Goal: Task Accomplishment & Management: Manage account settings

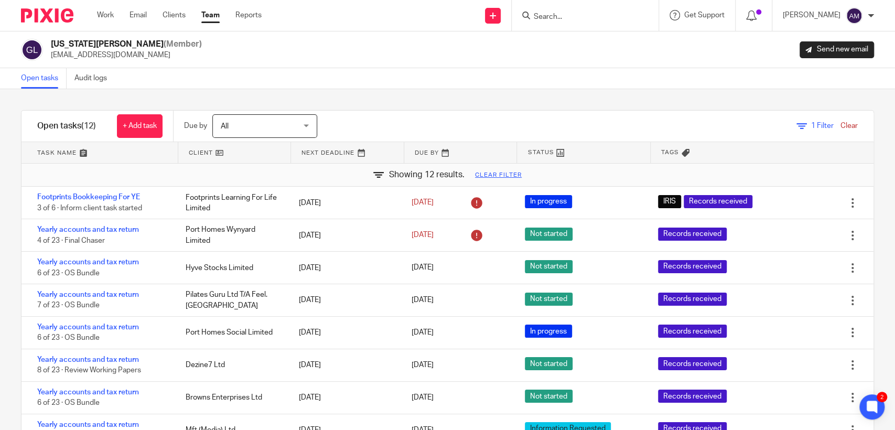
drag, startPoint x: 0, startPoint y: 0, endPoint x: 583, endPoint y: 20, distance: 583.1
click at [583, 20] on input "Search" at bounding box center [579, 17] width 94 height 9
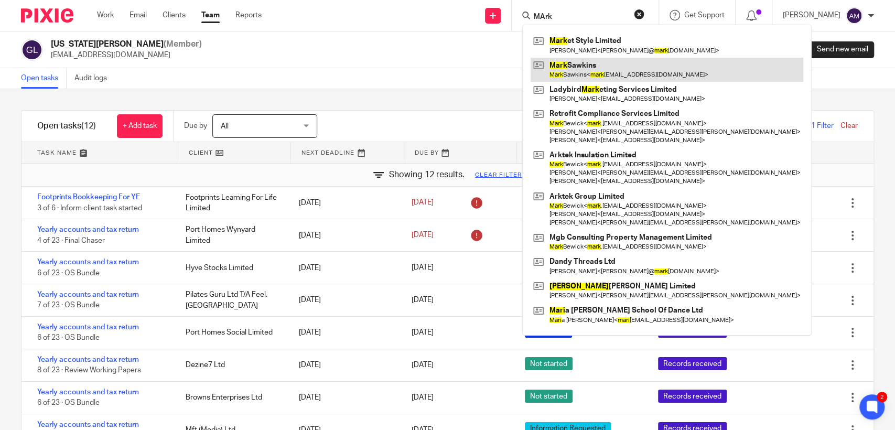
type input "MArk"
click at [593, 68] on link at bounding box center [666, 70] width 273 height 24
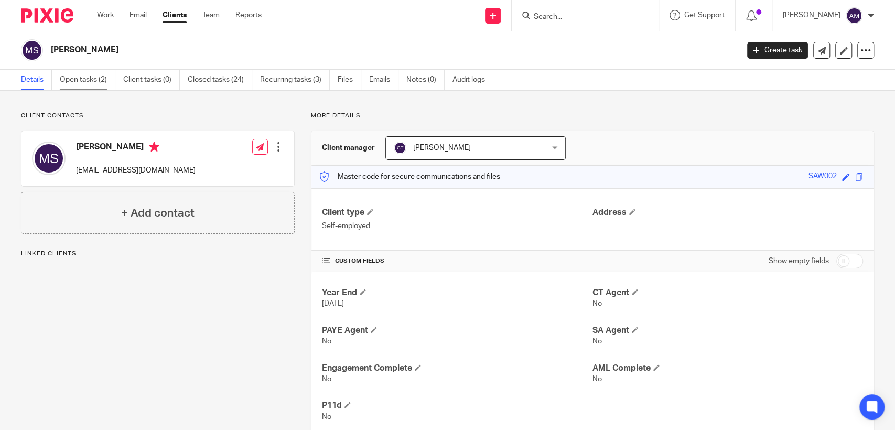
click at [107, 82] on link "Open tasks (2)" at bounding box center [88, 80] width 56 height 20
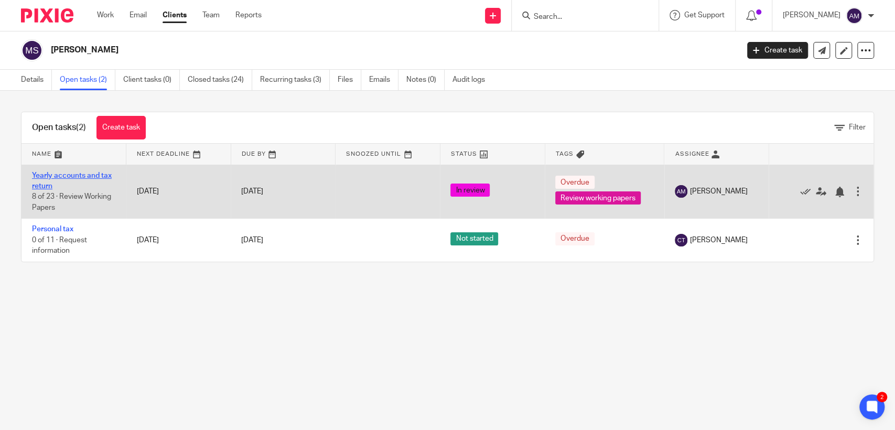
click at [94, 173] on link "Yearly accounts and tax return" at bounding box center [72, 181] width 80 height 18
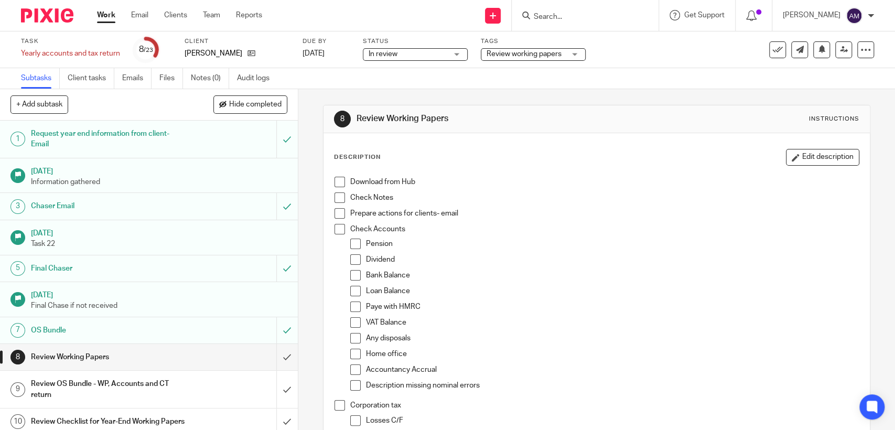
click at [512, 56] on span "Review working papers" at bounding box center [523, 53] width 75 height 7
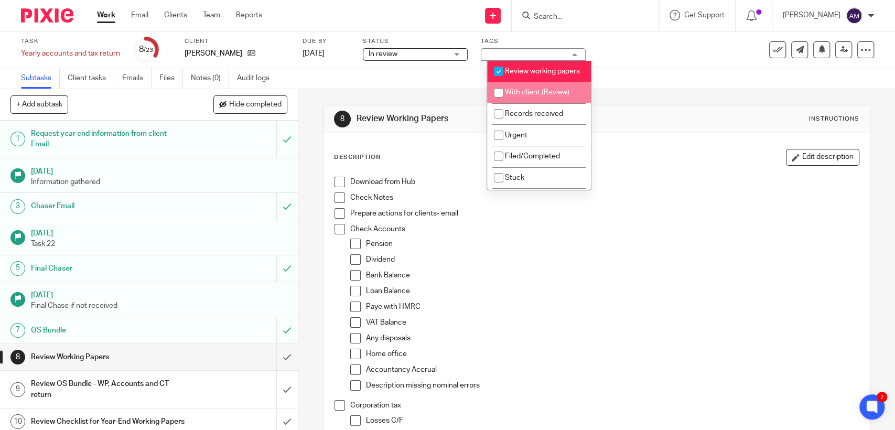
click at [524, 96] on span "With client (Review)" at bounding box center [537, 92] width 64 height 7
checkbox input "true"
click at [503, 67] on input "checkbox" at bounding box center [498, 71] width 20 height 20
checkbox input "false"
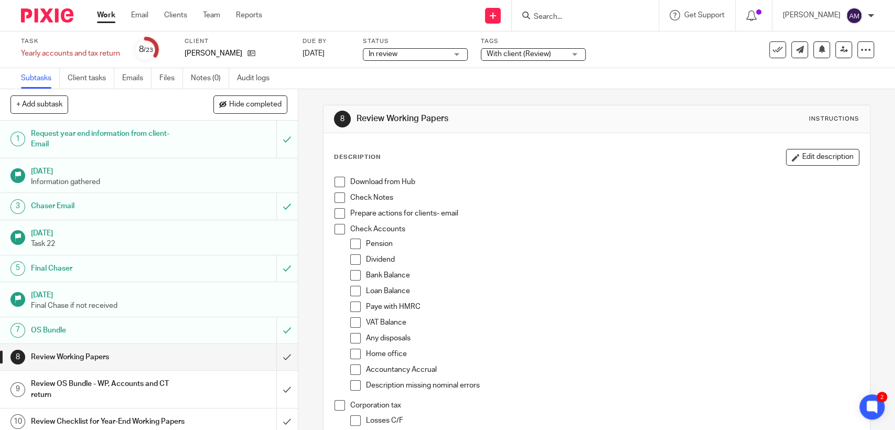
click at [570, 12] on form at bounding box center [588, 15] width 112 height 13
click at [571, 17] on input "Search" at bounding box center [579, 17] width 94 height 9
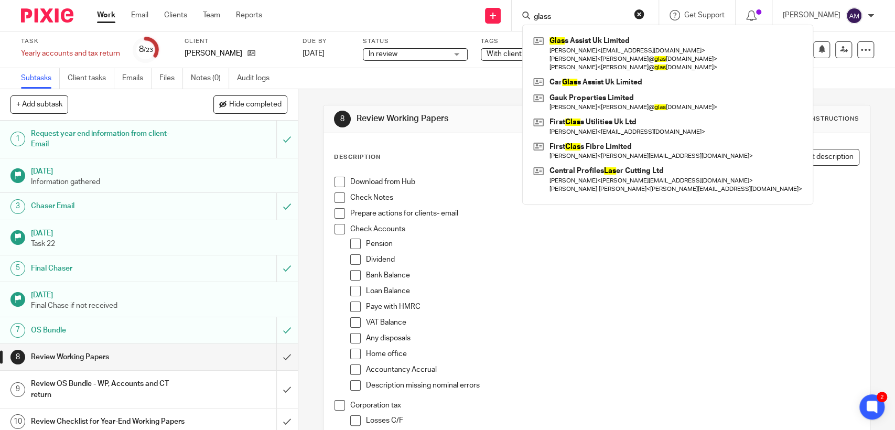
type input "glass"
click button "submit" at bounding box center [0, 0] width 0 height 0
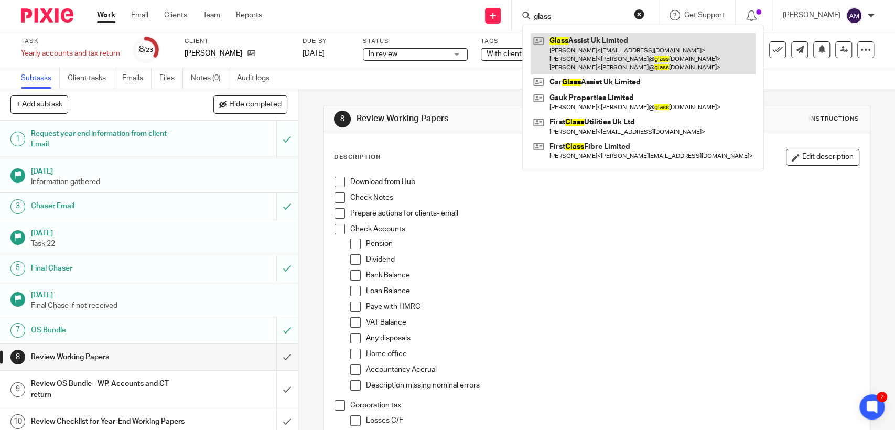
click at [593, 56] on link at bounding box center [642, 53] width 225 height 41
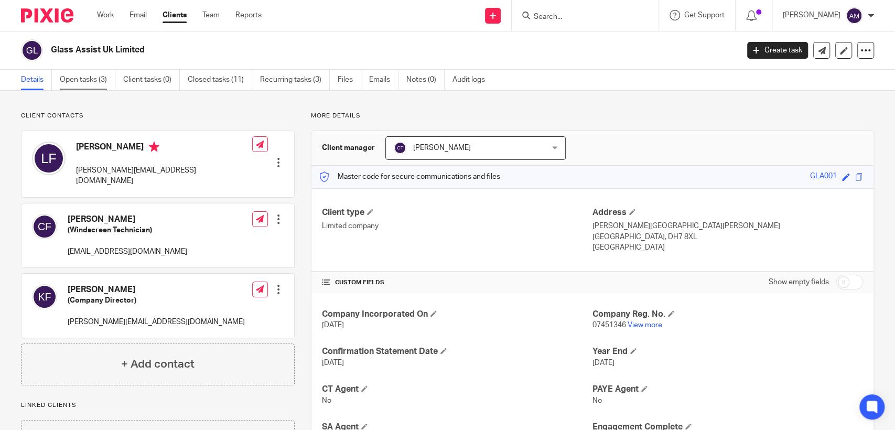
click at [74, 81] on link "Open tasks (3)" at bounding box center [88, 80] width 56 height 20
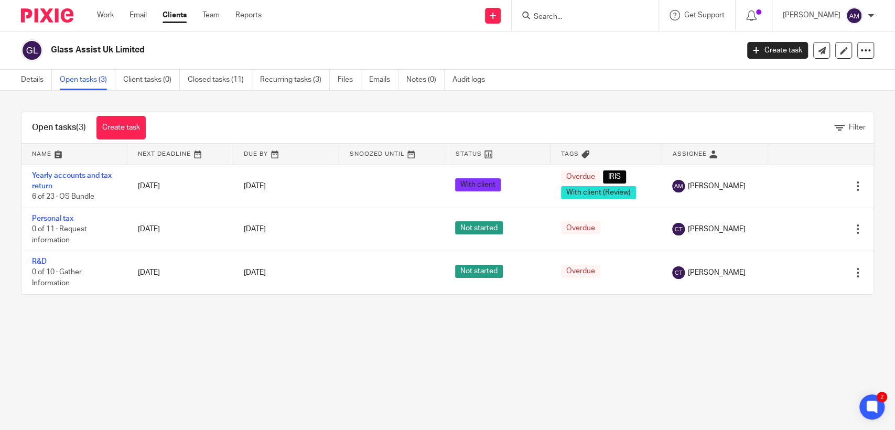
click at [595, 19] on input "Search" at bounding box center [579, 17] width 94 height 9
type input "formul"
click at [600, 52] on link at bounding box center [595, 57] width 130 height 16
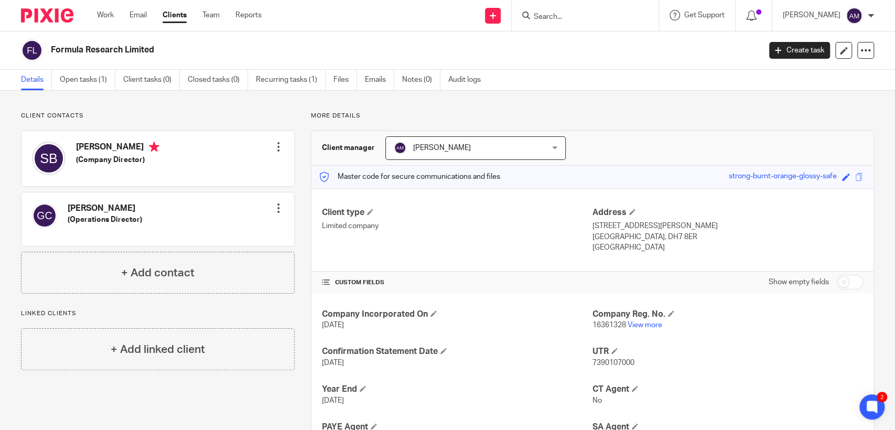
click at [582, 17] on input "Search" at bounding box center [579, 17] width 94 height 9
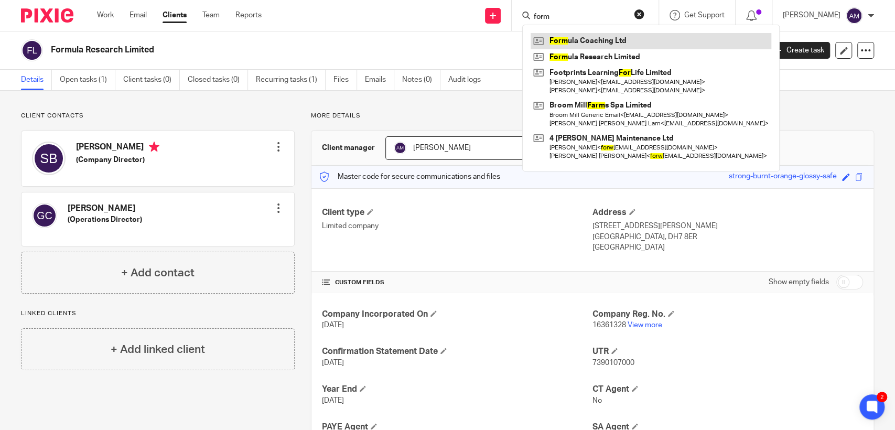
type input "form"
click at [637, 40] on link at bounding box center [650, 41] width 241 height 16
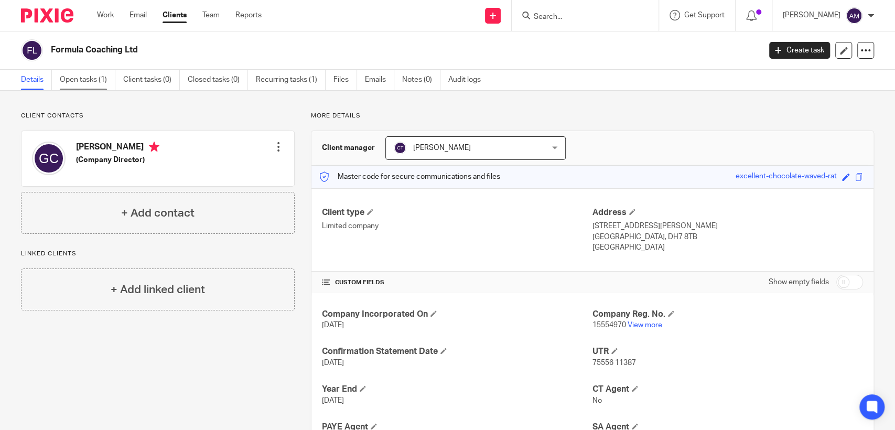
click at [90, 80] on link "Open tasks (1)" at bounding box center [88, 80] width 56 height 20
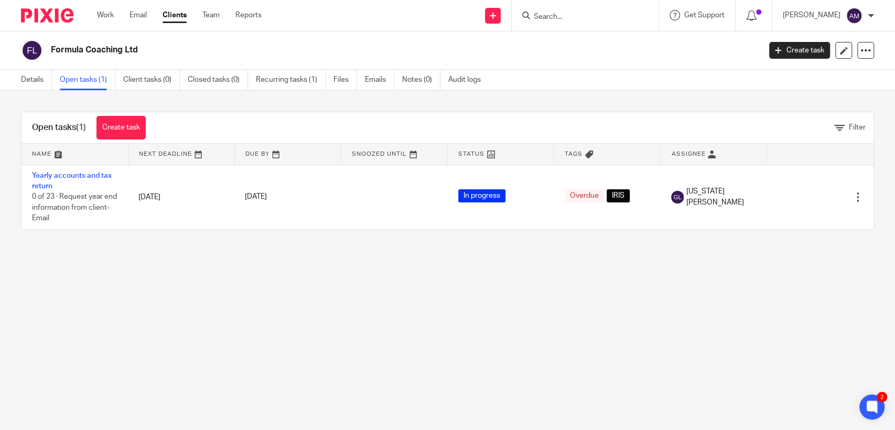
click at [575, 19] on input "Search" at bounding box center [579, 17] width 94 height 9
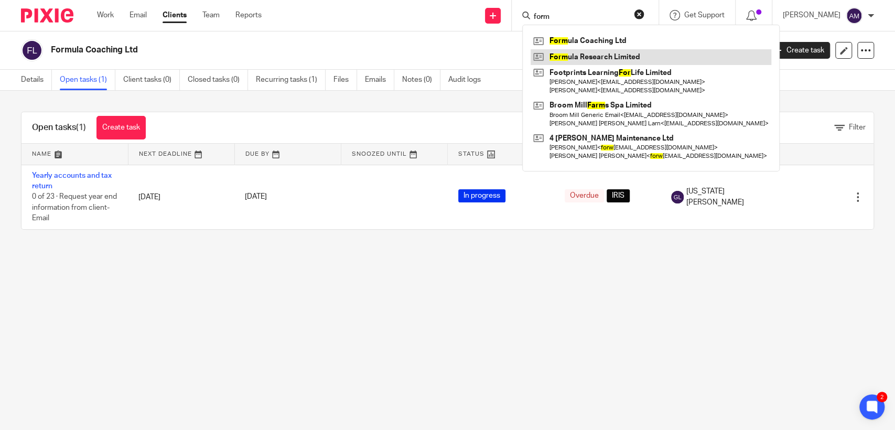
type input "form"
click at [613, 57] on link at bounding box center [650, 57] width 241 height 16
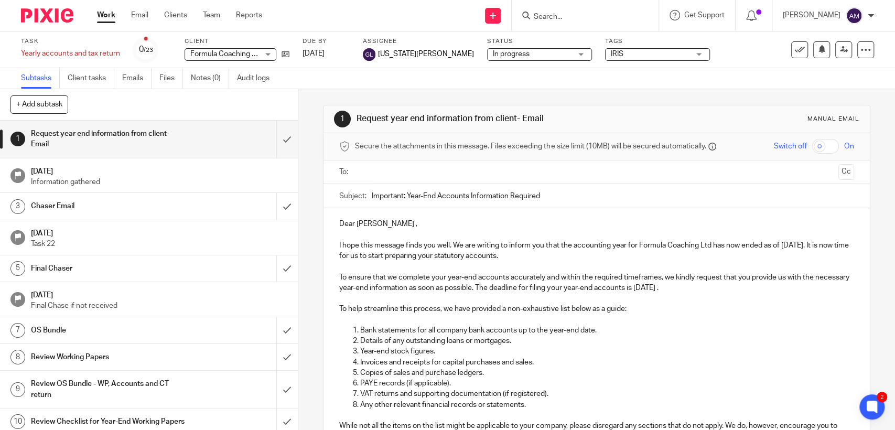
click at [611, 52] on span "IRIS" at bounding box center [650, 54] width 79 height 11
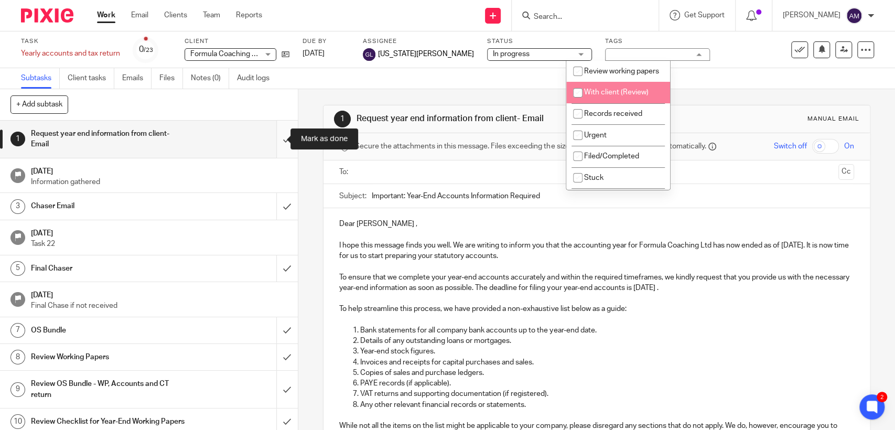
click at [274, 138] on input "submit" at bounding box center [149, 139] width 298 height 37
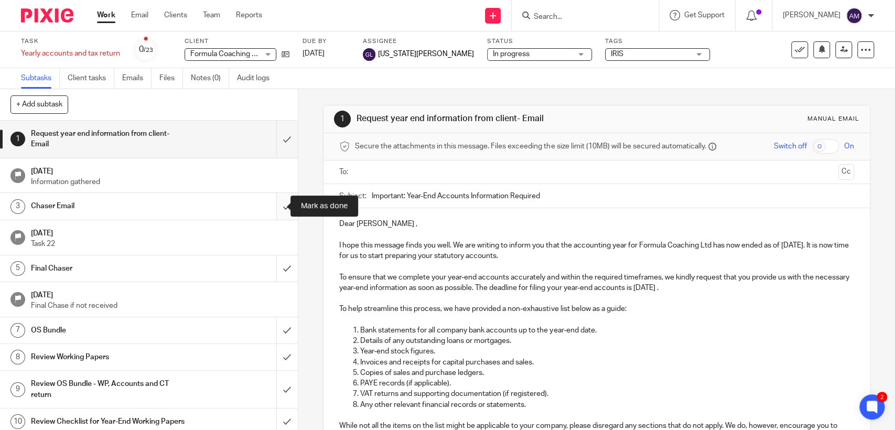
click at [279, 208] on input "submit" at bounding box center [149, 206] width 298 height 26
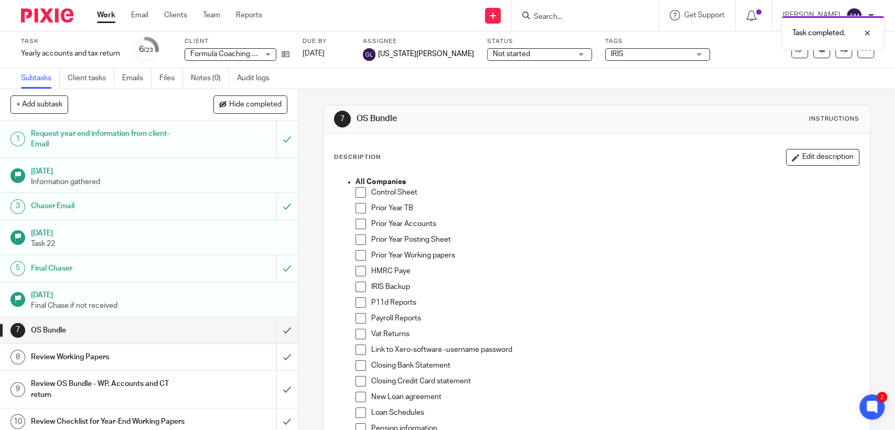
click at [236, 338] on link "7 OS Bundle" at bounding box center [138, 330] width 276 height 26
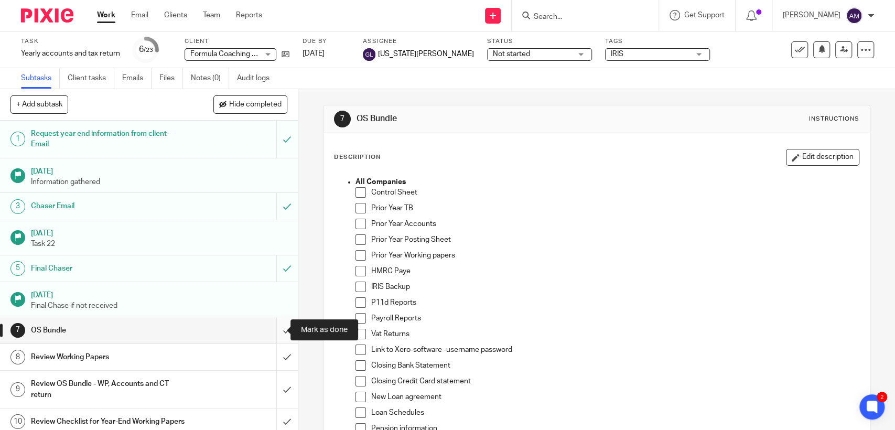
click at [270, 327] on input "submit" at bounding box center [149, 330] width 298 height 26
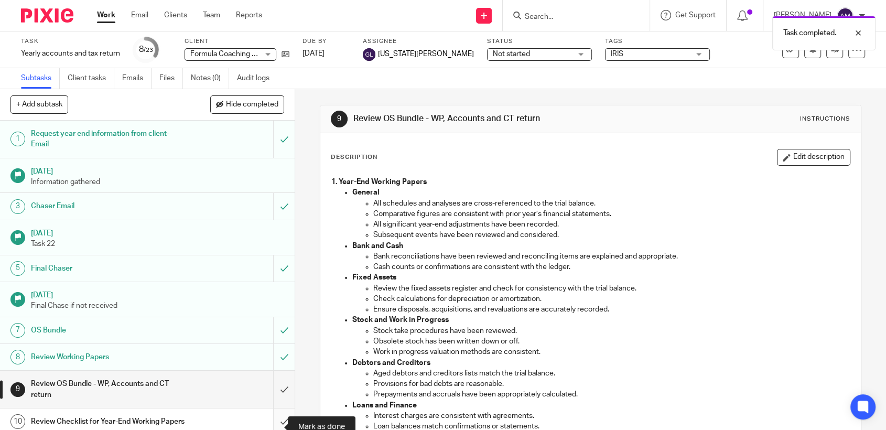
click at [271, 425] on input "submit" at bounding box center [147, 421] width 295 height 26
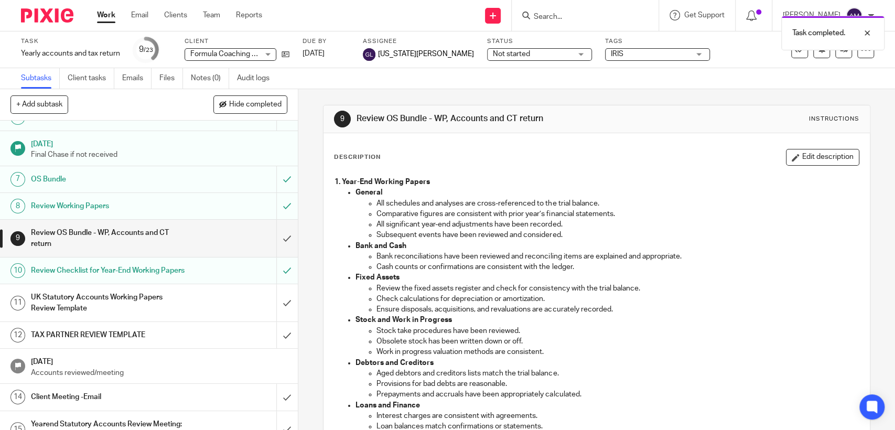
scroll to position [151, 0]
click at [276, 235] on input "submit" at bounding box center [149, 237] width 298 height 37
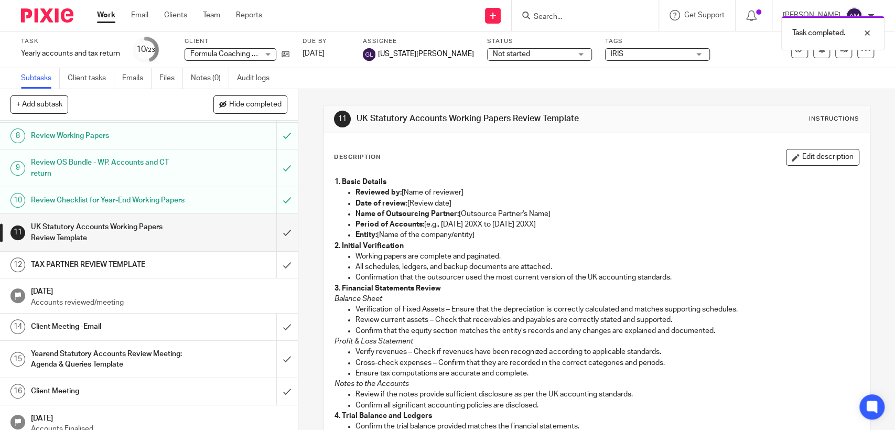
scroll to position [232, 0]
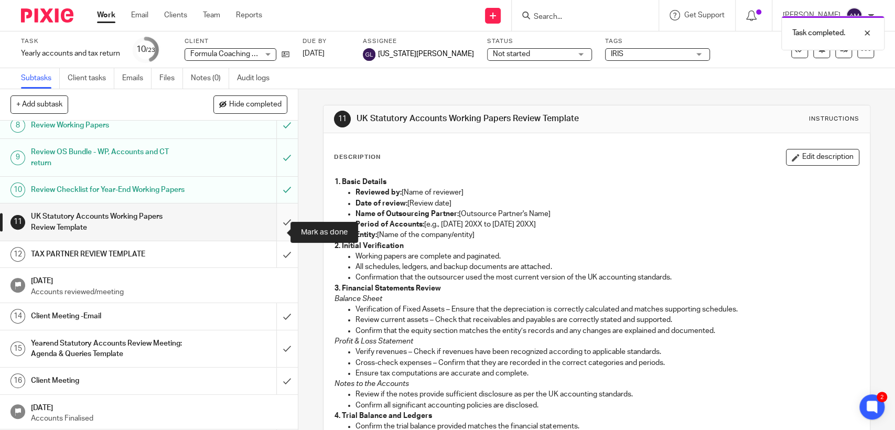
click at [269, 236] on input "submit" at bounding box center [149, 221] width 298 height 37
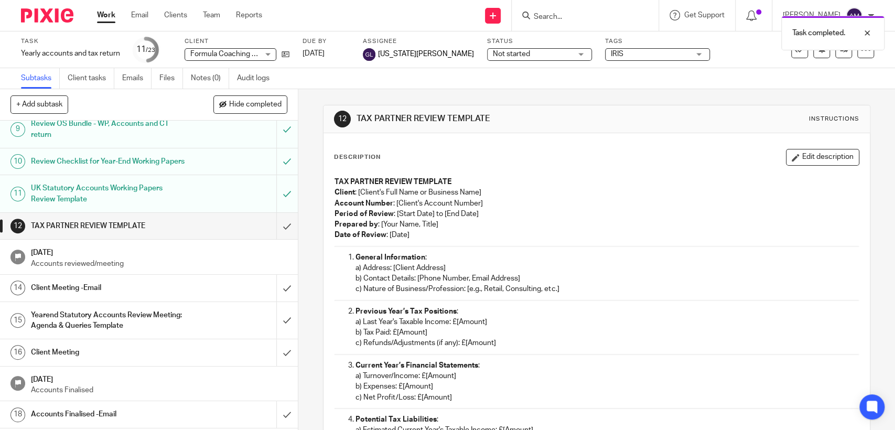
scroll to position [267, 0]
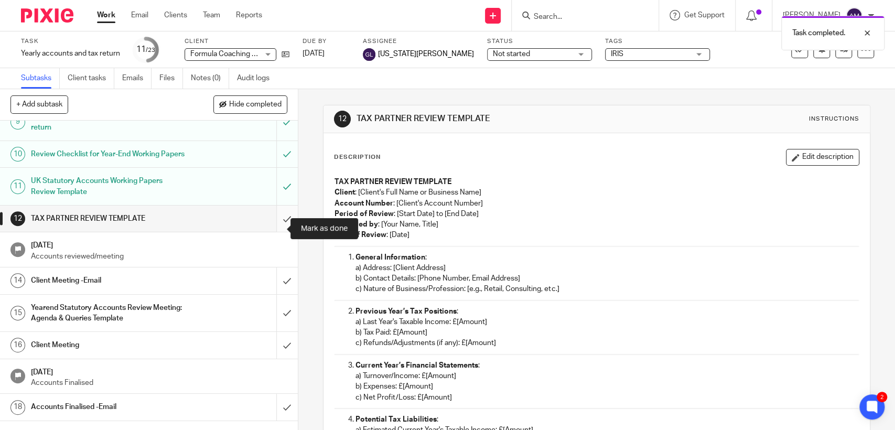
click at [270, 228] on input "submit" at bounding box center [149, 218] width 298 height 26
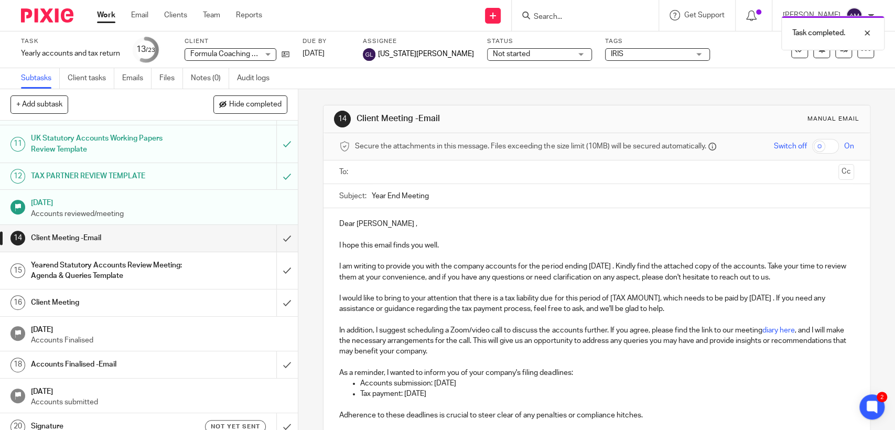
scroll to position [346, 0]
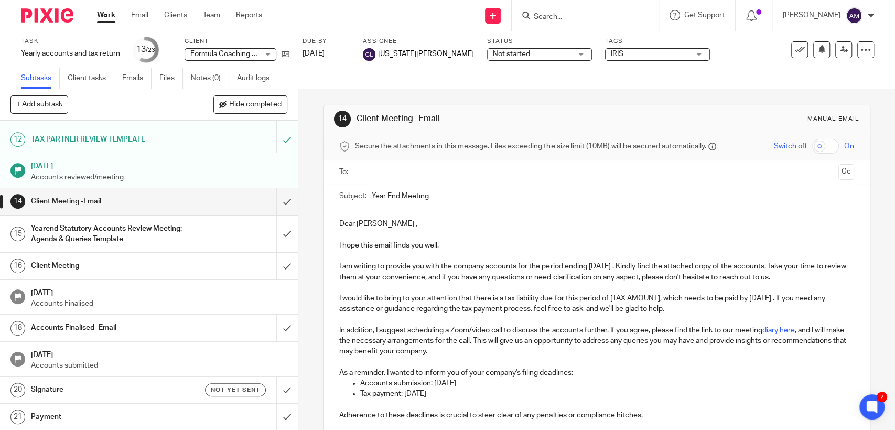
click at [396, 175] on input "text" at bounding box center [595, 172] width 475 height 12
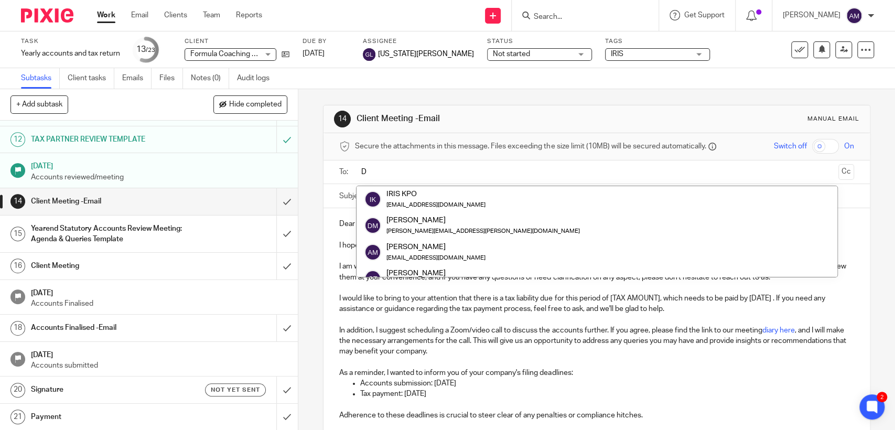
type input "DA"
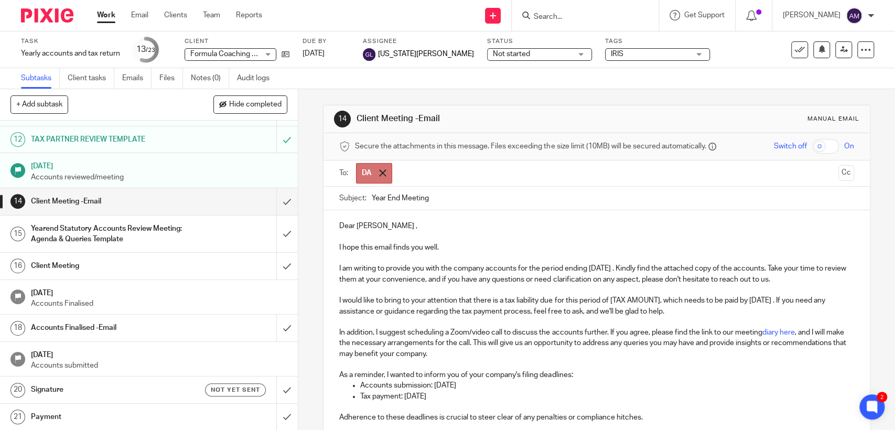
click at [379, 171] on span at bounding box center [382, 172] width 7 height 7
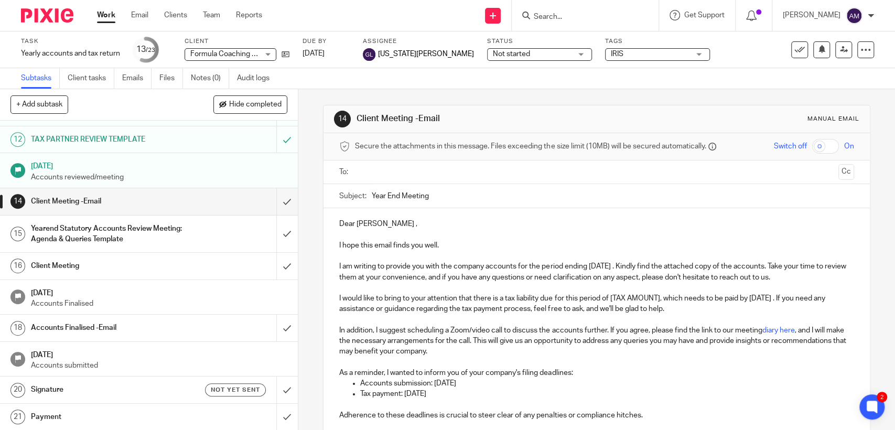
click at [379, 171] on input "text" at bounding box center [595, 172] width 475 height 12
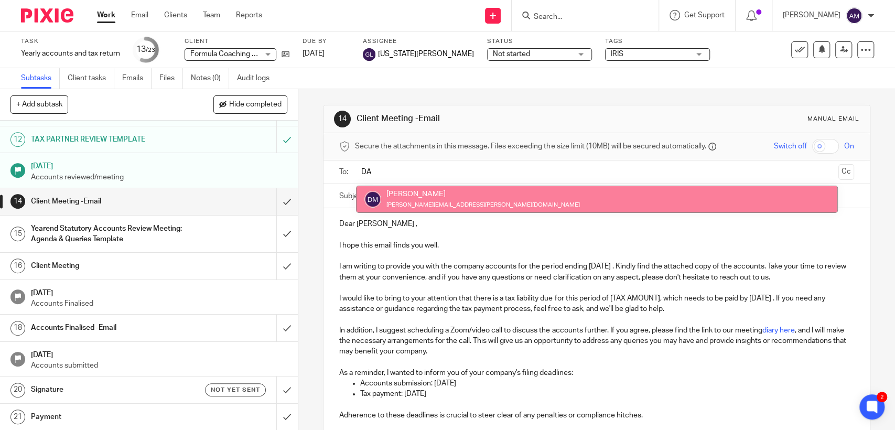
type input "DA"
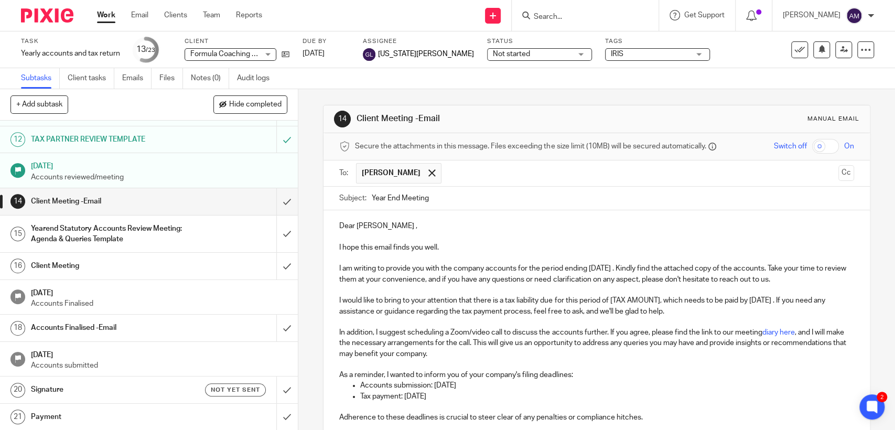
click at [443, 198] on input "Year End Meeting" at bounding box center [613, 199] width 482 height 24
type input "Y"
type input "Formula Coaching"
click at [288, 52] on icon at bounding box center [285, 54] width 8 height 8
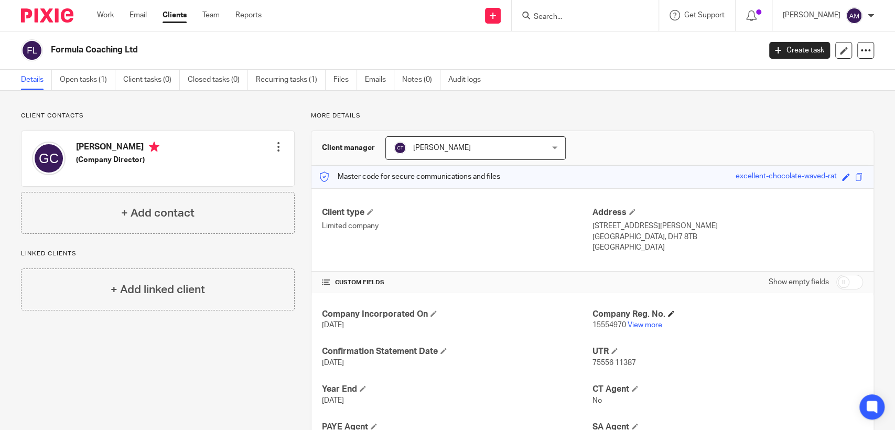
click at [646, 318] on h4 "Company Reg. No." at bounding box center [727, 314] width 270 height 11
click at [645, 328] on p "15554970 View more" at bounding box center [727, 325] width 270 height 10
click at [645, 324] on link "View more" at bounding box center [644, 324] width 35 height 7
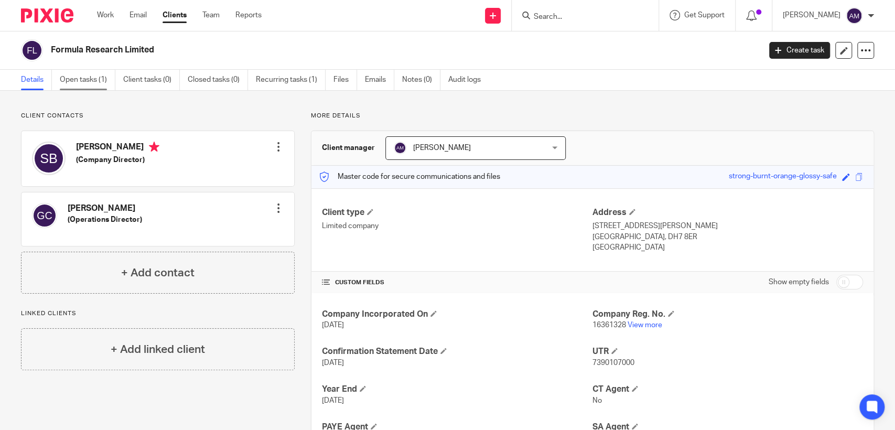
click at [83, 85] on link "Open tasks (1)" at bounding box center [88, 80] width 56 height 20
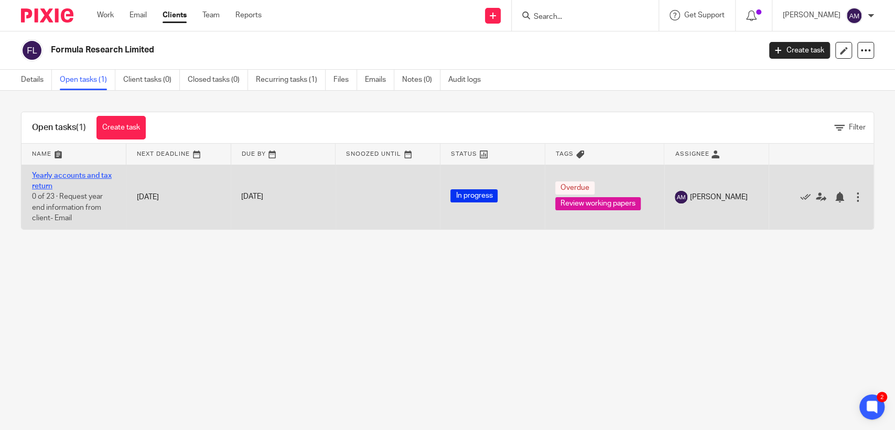
click at [94, 173] on link "Yearly accounts and tax return" at bounding box center [72, 181] width 80 height 18
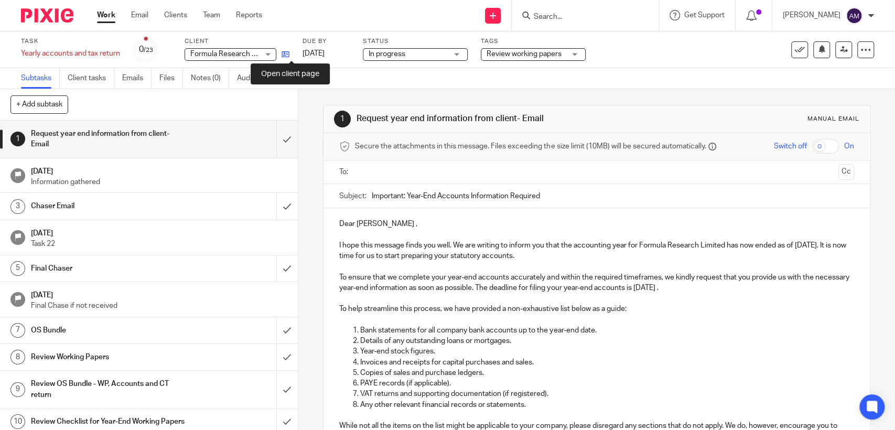
click at [289, 54] on icon at bounding box center [285, 54] width 8 height 8
click at [593, 15] on input "Search" at bounding box center [579, 17] width 94 height 9
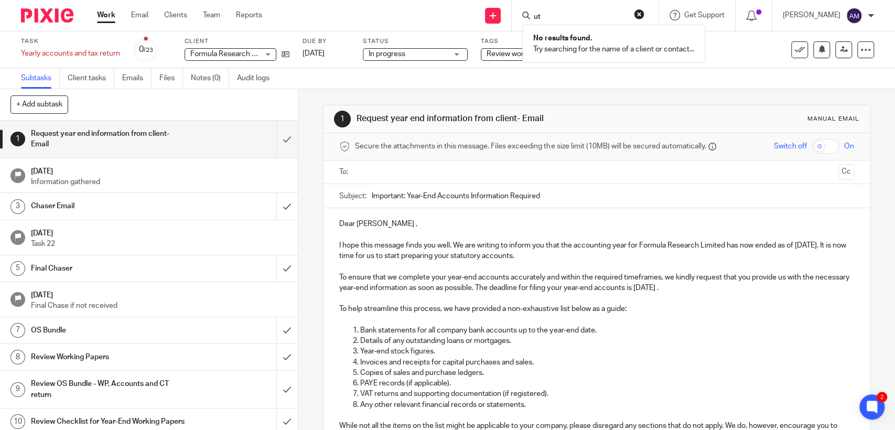
type input "u"
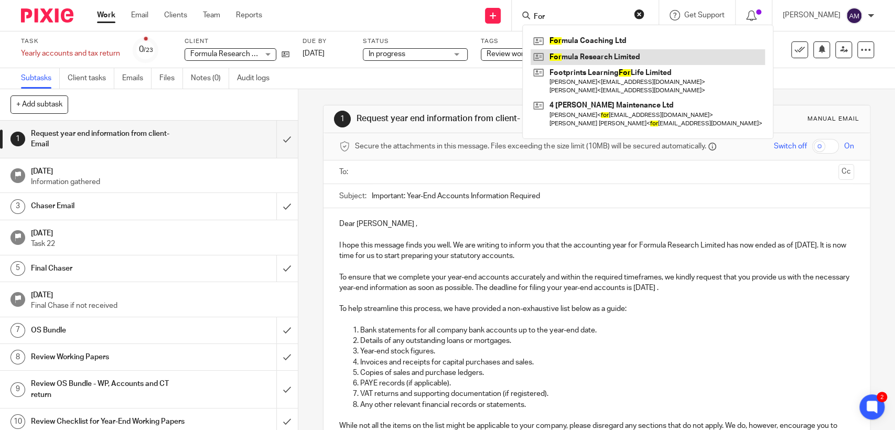
type input "For"
click at [614, 58] on link at bounding box center [647, 57] width 234 height 16
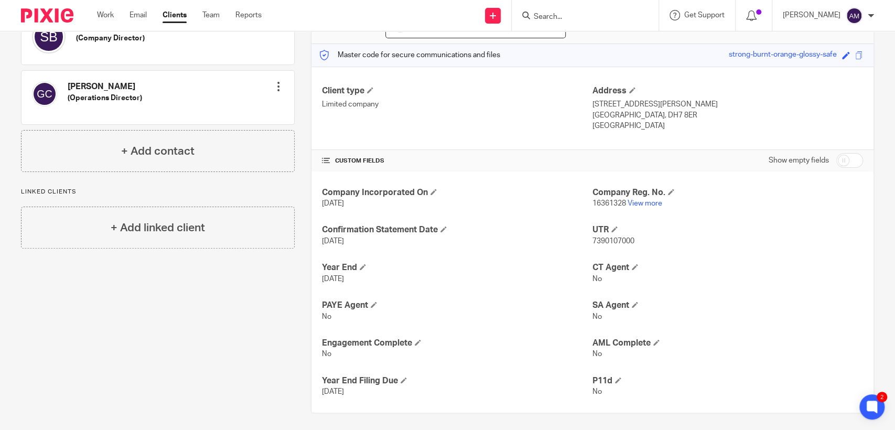
scroll to position [126, 0]
